Goal: Task Accomplishment & Management: Manage account settings

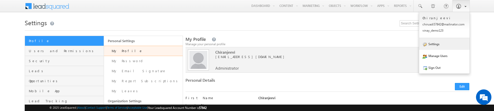
click at [439, 44] on link "Settings" at bounding box center [444, 44] width 50 height 12
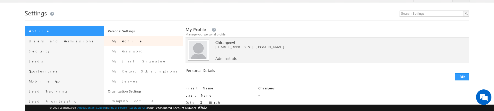
scroll to position [10, 0]
click at [459, 76] on button "Edit" at bounding box center [462, 76] width 14 height 7
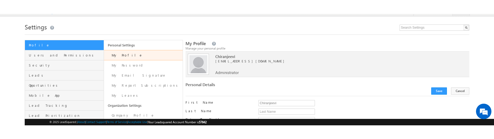
scroll to position [0, 0]
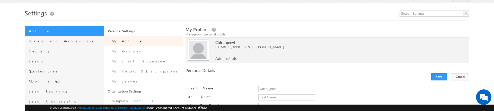
click at [228, 48] on span "[EMAIL_ADDRESS][DOMAIN_NAME]" at bounding box center [328, 47] width 227 height 5
copy div "[EMAIL_ADDRESS][DOMAIN_NAME]"
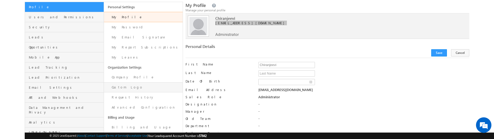
scroll to position [33, 0]
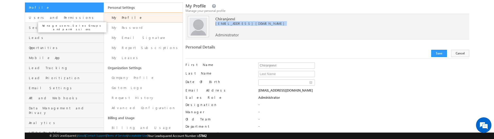
click at [46, 17] on span "Users and Permissions" at bounding box center [66, 17] width 74 height 5
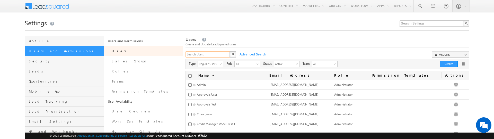
click at [211, 57] on input "text" at bounding box center [207, 54] width 45 height 6
type input "chiru"
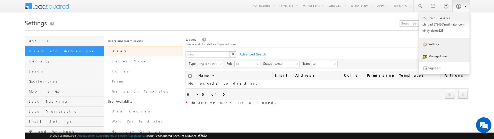
click at [444, 48] on link "Settings" at bounding box center [444, 44] width 50 height 12
